Goal: Task Accomplishment & Management: Manage account settings

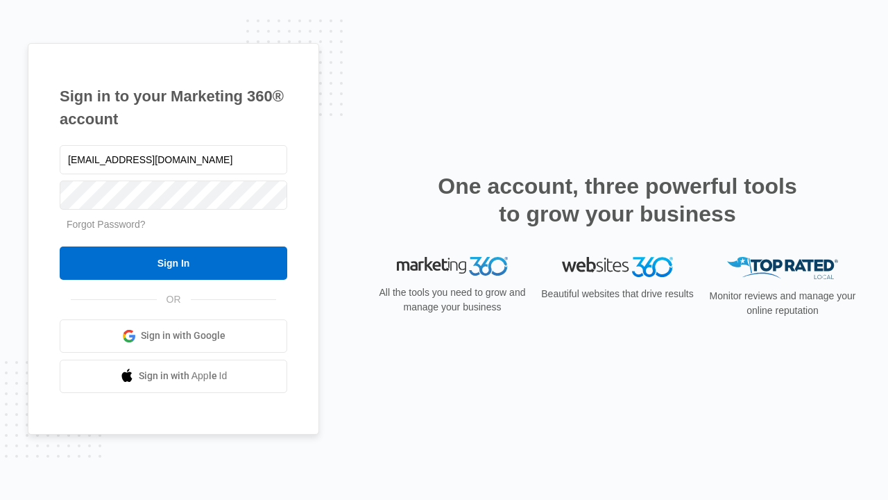
type input "[EMAIL_ADDRESS][DOMAIN_NAME]"
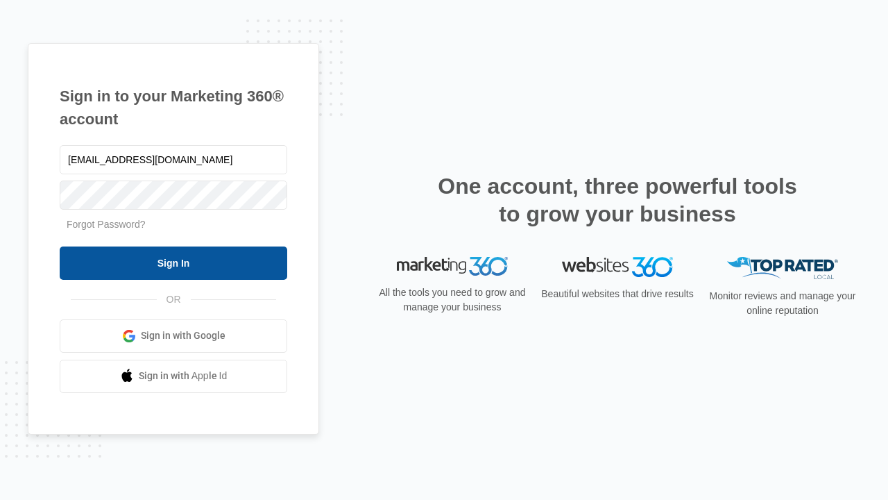
click at [173, 262] on input "Sign In" at bounding box center [174, 262] width 228 height 33
